Goal: Task Accomplishment & Management: Use online tool/utility

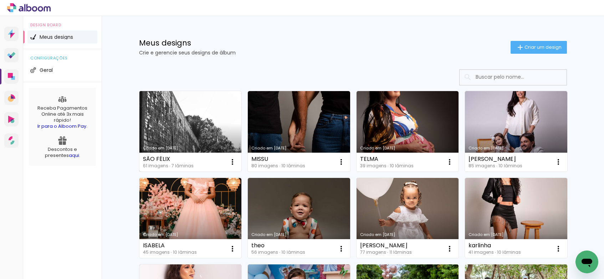
click at [193, 127] on link "Criado em [DATE]" at bounding box center [190, 131] width 102 height 81
